Goal: Information Seeking & Learning: Learn about a topic

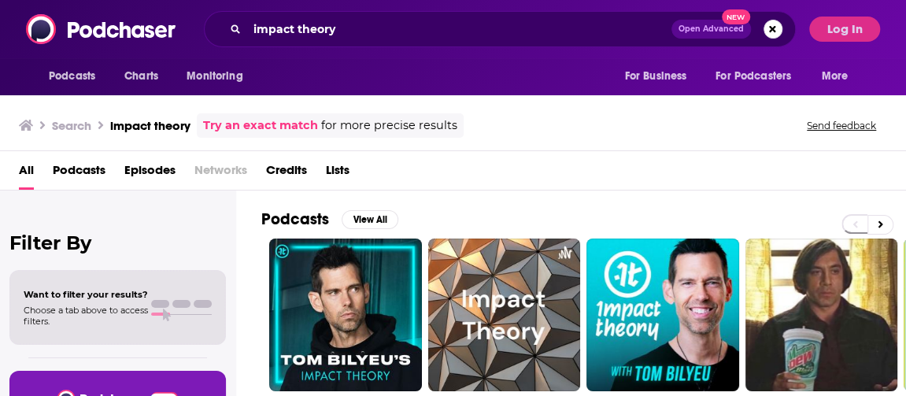
click at [888, 71] on div "Podcasts Charts Monitoring For Business For Podcasters More" at bounding box center [453, 76] width 906 height 37
click at [384, 37] on input "impact theory" at bounding box center [459, 29] width 424 height 25
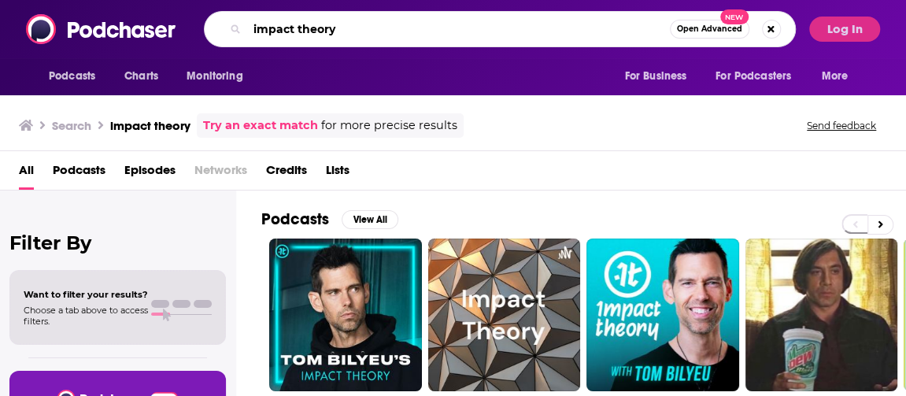
click at [384, 37] on input "impact theory" at bounding box center [458, 29] width 423 height 25
paste input "Live From Bed w/ [PERSON_NAME]"
type input "Live From Bed w/ [PERSON_NAME]"
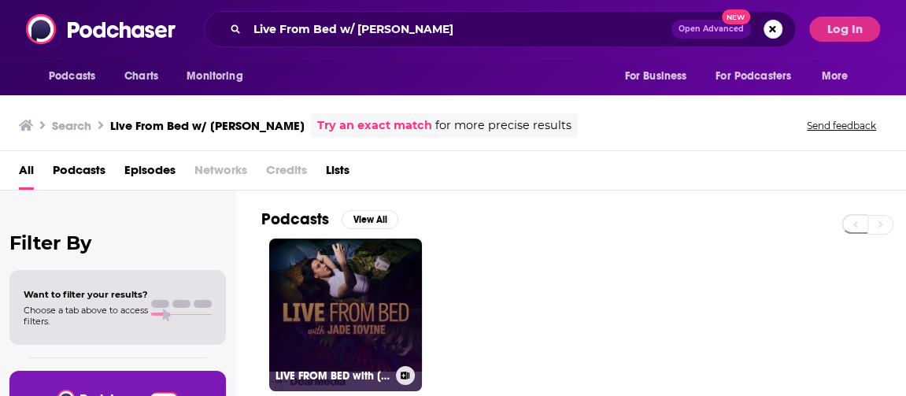
click at [389, 284] on link "LIVE FROM BED with [PERSON_NAME]" at bounding box center [345, 315] width 153 height 153
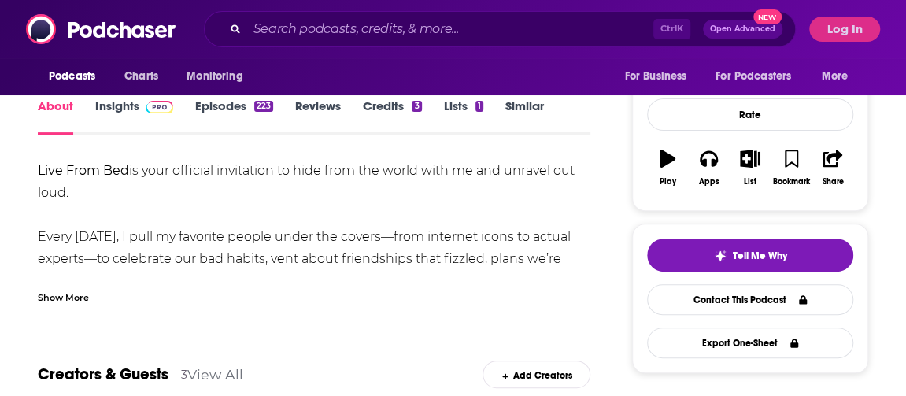
scroll to position [202, 0]
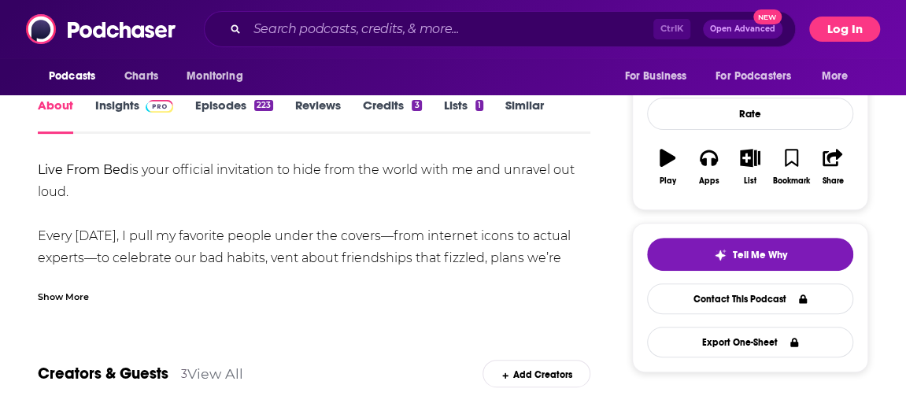
click at [838, 17] on button "Log In" at bounding box center [844, 29] width 71 height 25
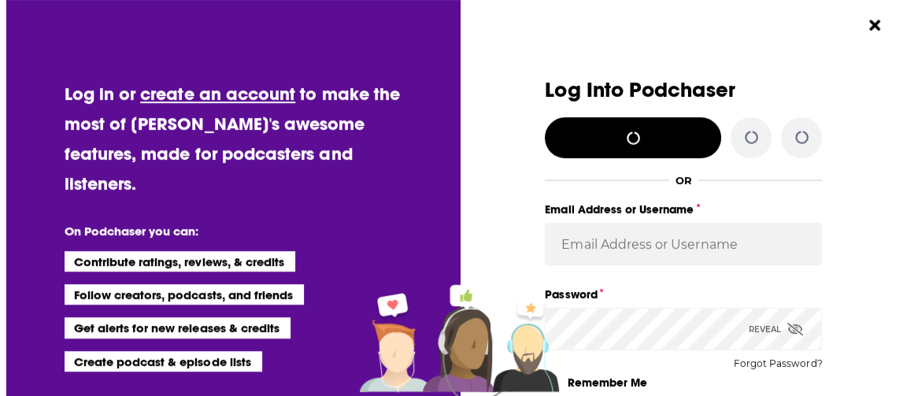
scroll to position [0, 0]
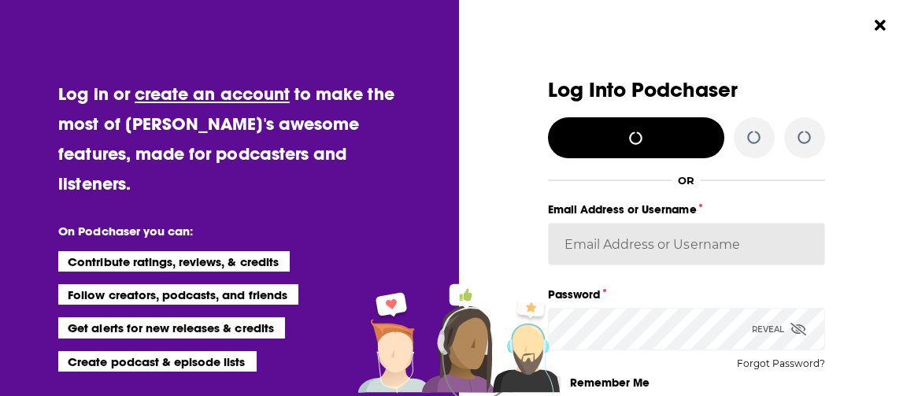
type input "[PERSON_NAME].[PERSON_NAME]"
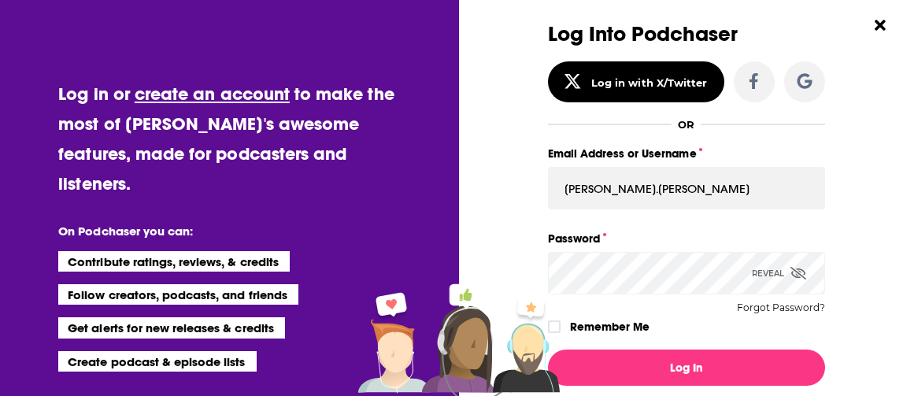
scroll to position [43, 0]
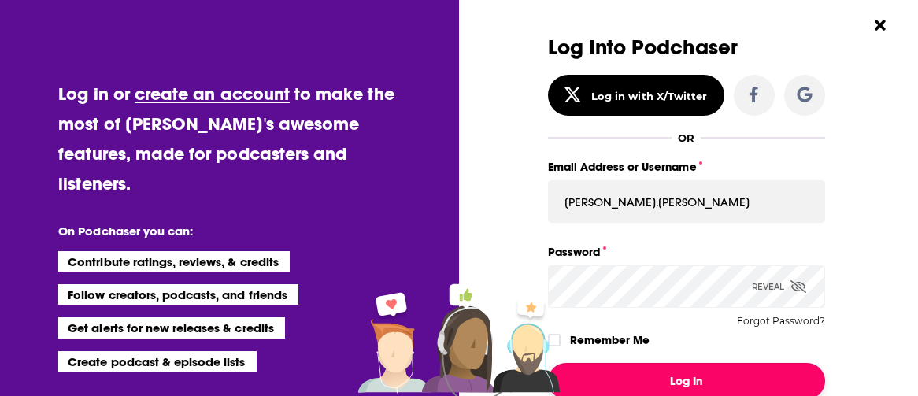
click at [650, 367] on button "Log In" at bounding box center [686, 381] width 277 height 36
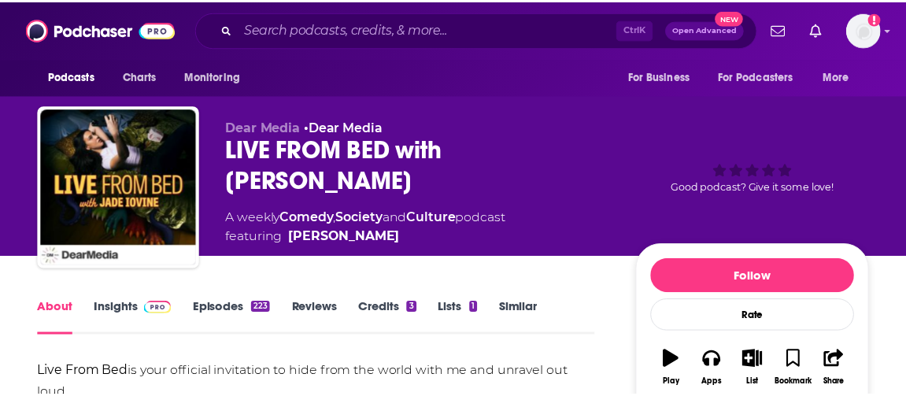
scroll to position [202, 0]
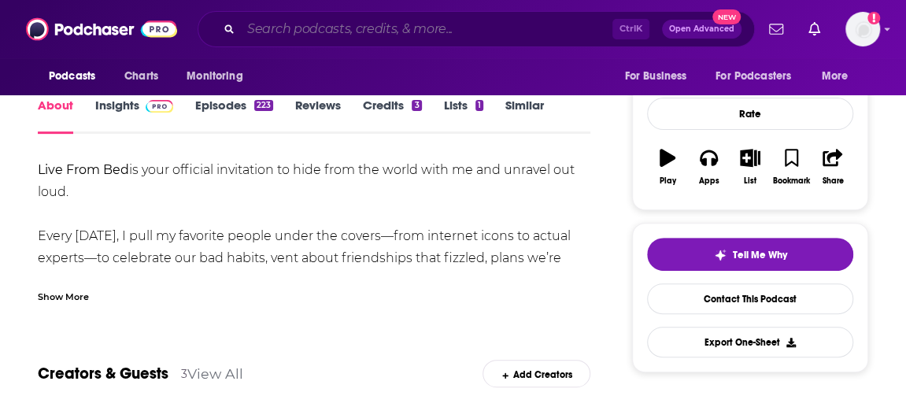
click at [412, 37] on input "Search podcasts, credits, & more..." at bounding box center [427, 29] width 372 height 25
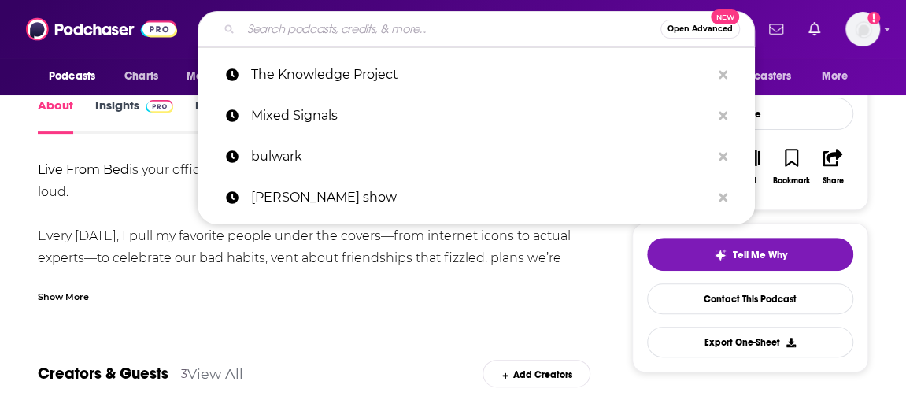
paste input "Live From Bed w/ [PERSON_NAME]"
type input "Live From Bed w/ [PERSON_NAME]"
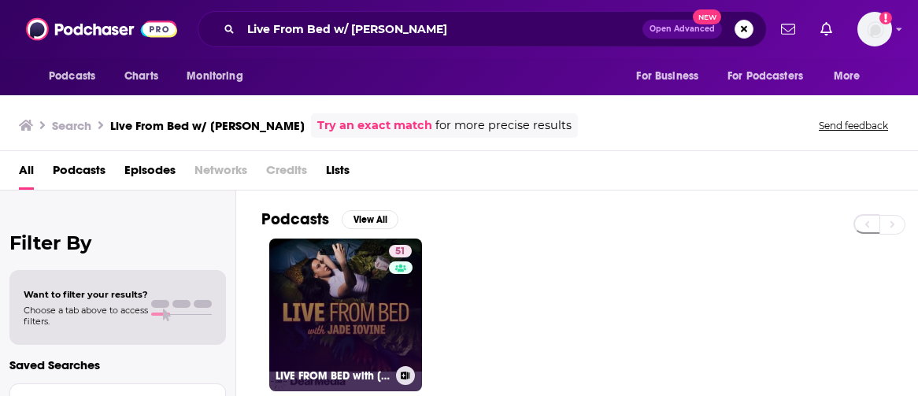
click at [339, 272] on link "51 LIVE FROM BED with [PERSON_NAME]" at bounding box center [345, 315] width 153 height 153
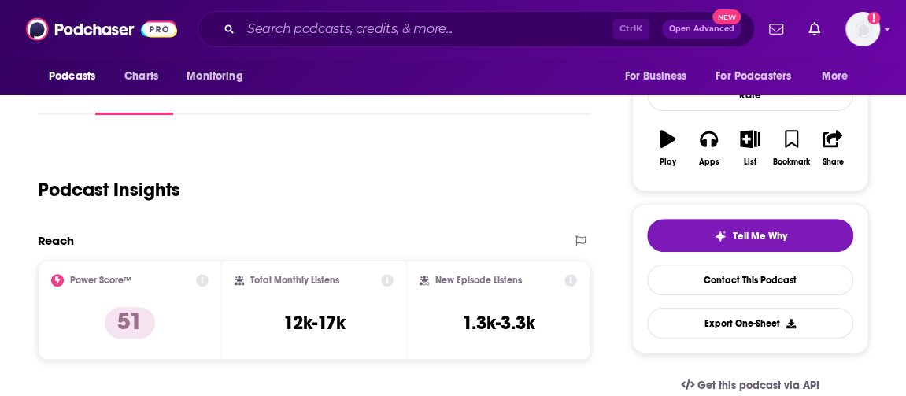
scroll to position [220, 0]
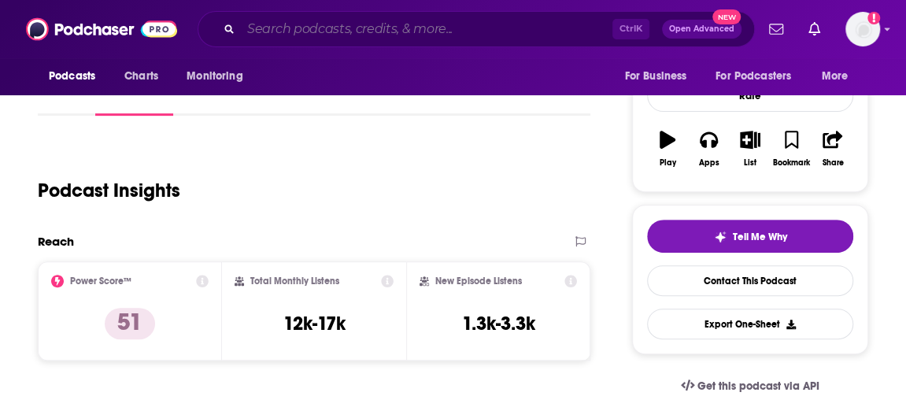
click at [301, 25] on input "Search podcasts, credits, & more..." at bounding box center [427, 29] width 372 height 25
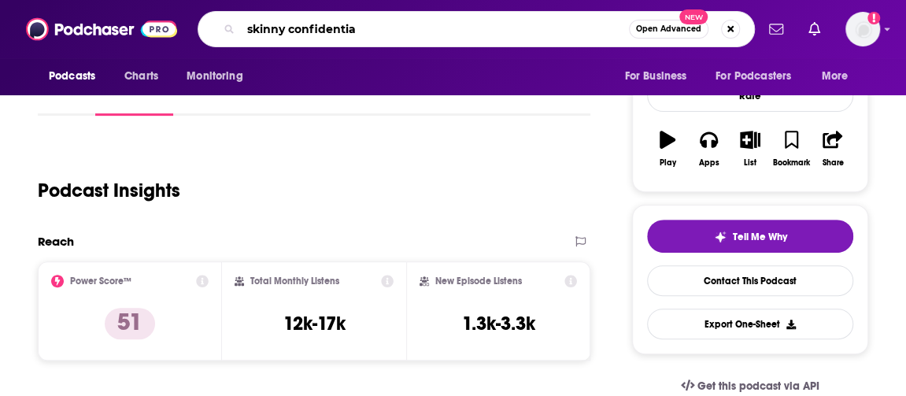
type input "skinny confidential"
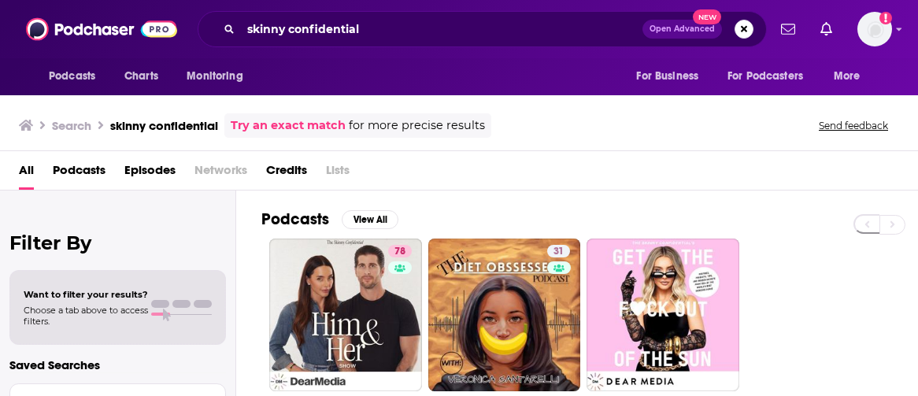
scroll to position [135, 0]
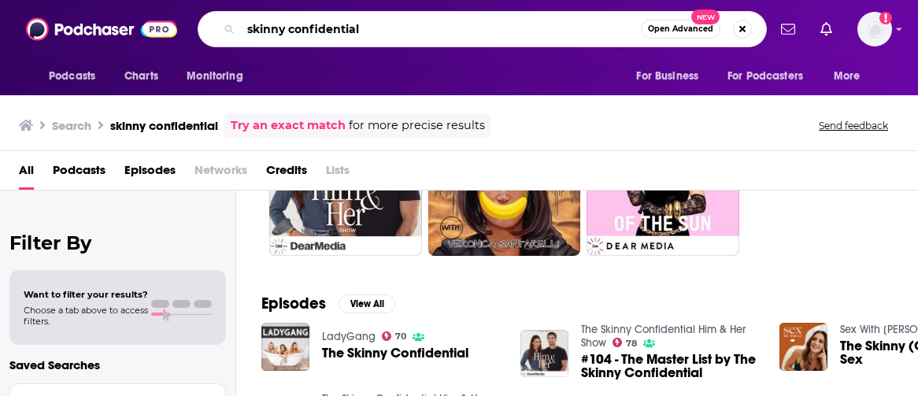
click at [242, 36] on input "skinny confidential" at bounding box center [441, 29] width 400 height 25
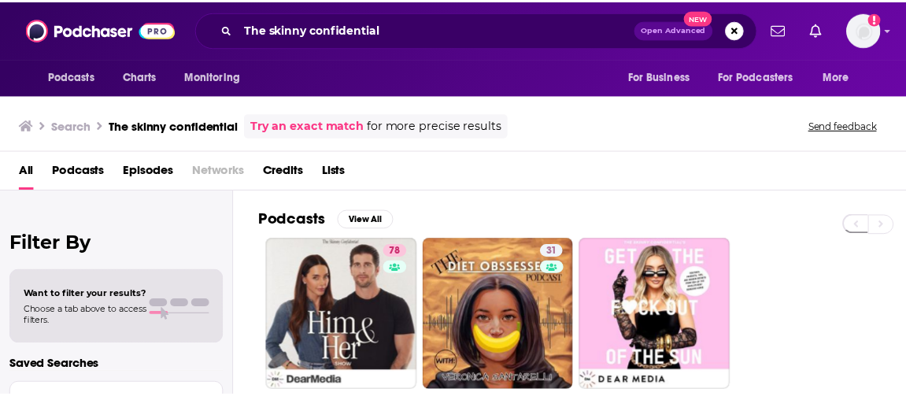
scroll to position [1, 0]
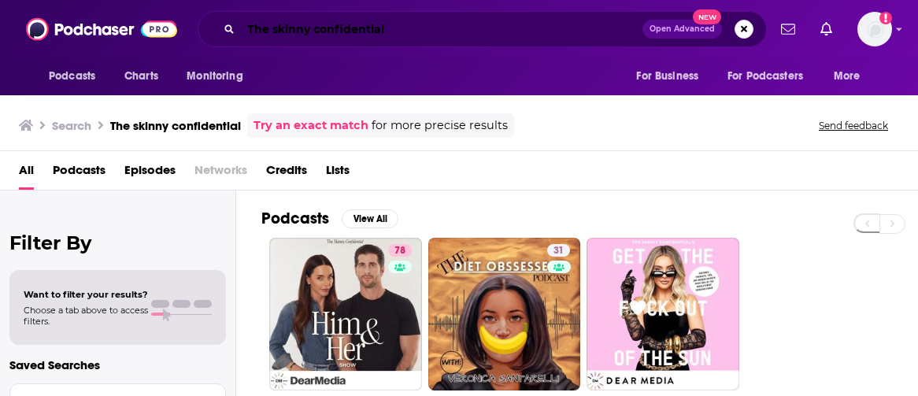
click at [398, 31] on input "The skinny confidential" at bounding box center [442, 29] width 402 height 25
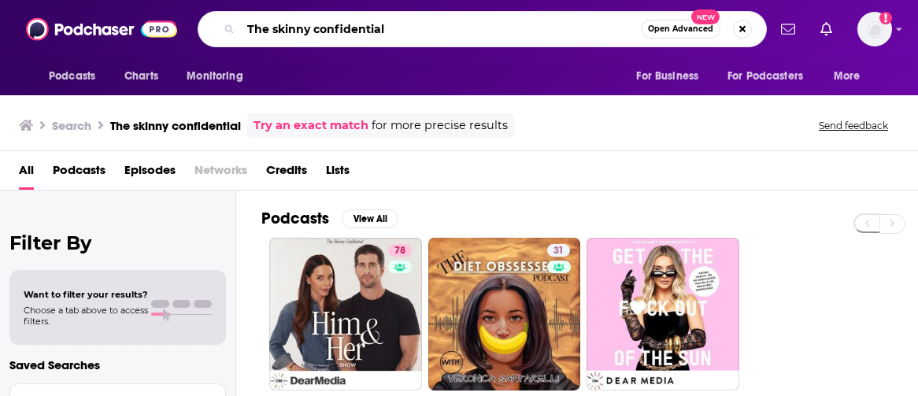
click at [398, 31] on input "The skinny confidential" at bounding box center [441, 29] width 400 height 25
type input "NOT SKINNY BUT NOT FAT"
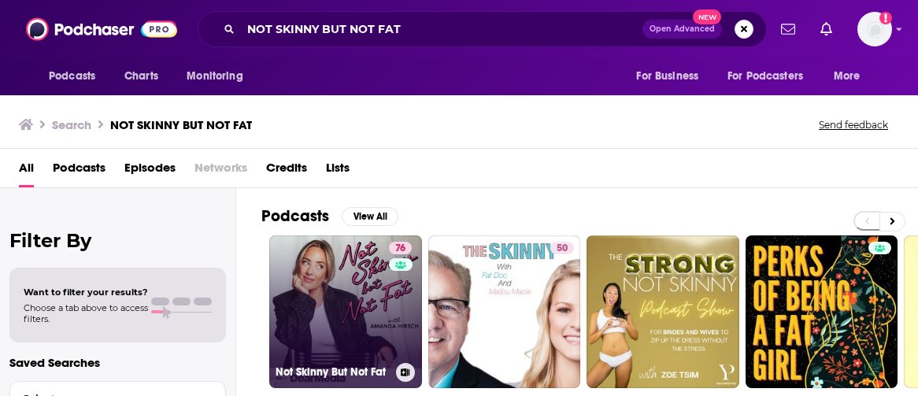
click at [351, 265] on link "76 Not Skinny But Not Fat" at bounding box center [345, 311] width 153 height 153
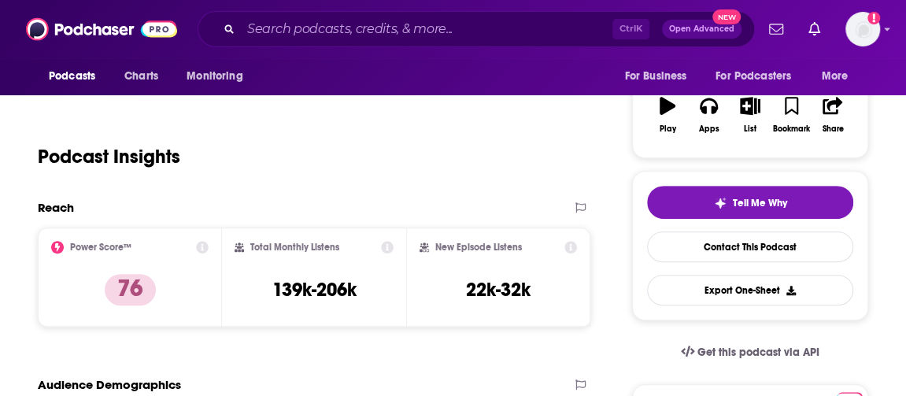
scroll to position [305, 0]
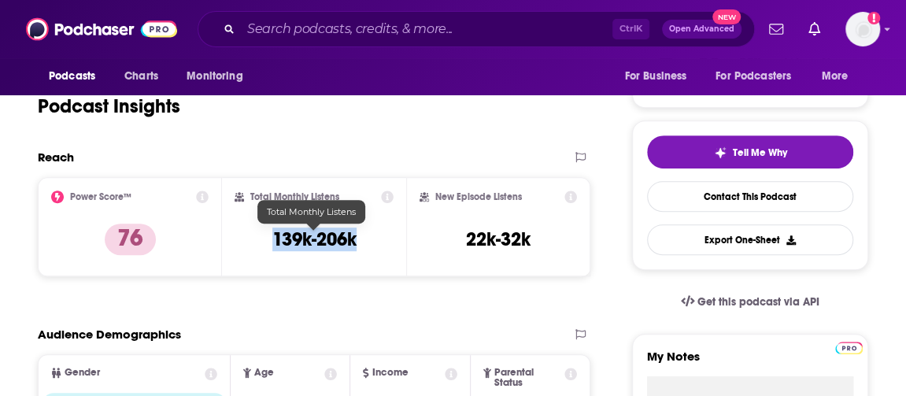
drag, startPoint x: 361, startPoint y: 238, endPoint x: 272, endPoint y: 234, distance: 89.1
click at [272, 234] on div "Total Monthly Listens 139k-206k" at bounding box center [314, 227] width 159 height 72
copy h3 "139k-206k"
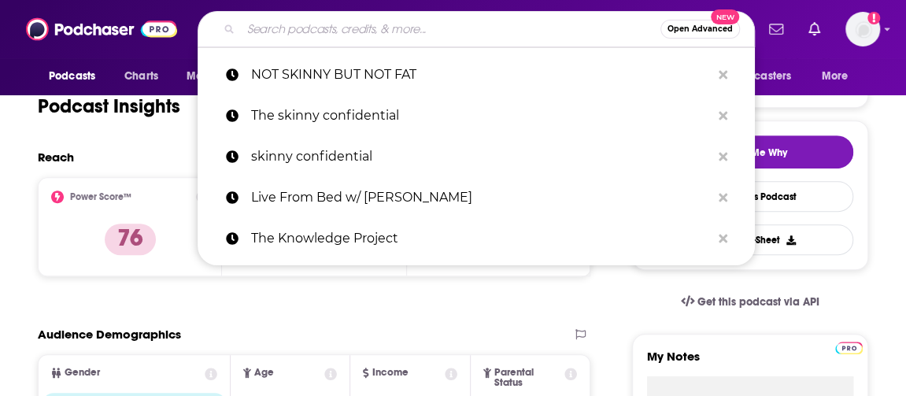
click at [433, 31] on input "Search podcasts, credits, & more..." at bounding box center [451, 29] width 420 height 25
paste input "Live From Bed w/ [PERSON_NAME]"
type input "Live From Bed w/ [PERSON_NAME]"
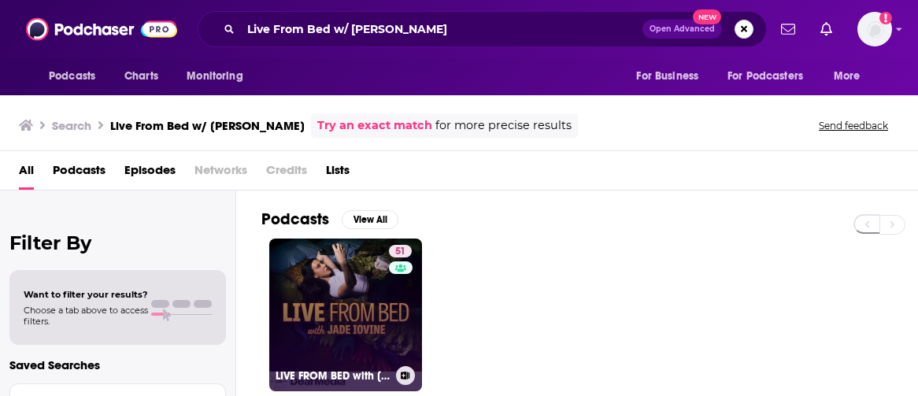
click at [384, 300] on link "51 LIVE FROM BED with [PERSON_NAME]" at bounding box center [345, 315] width 153 height 153
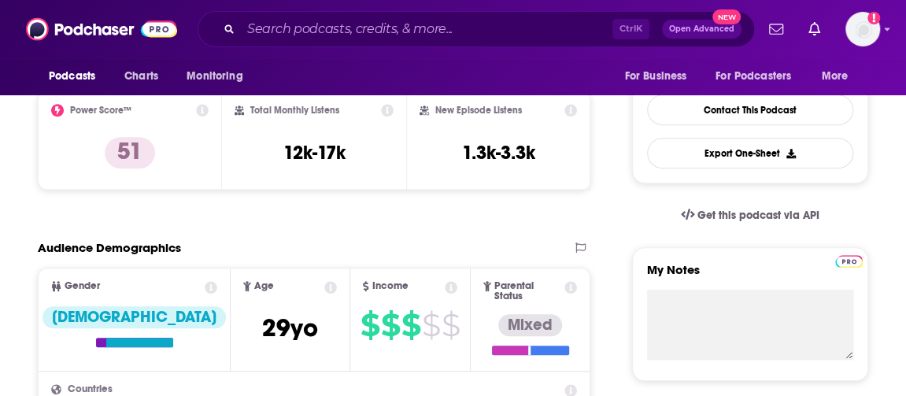
scroll to position [392, 0]
